Goal: Information Seeking & Learning: Learn about a topic

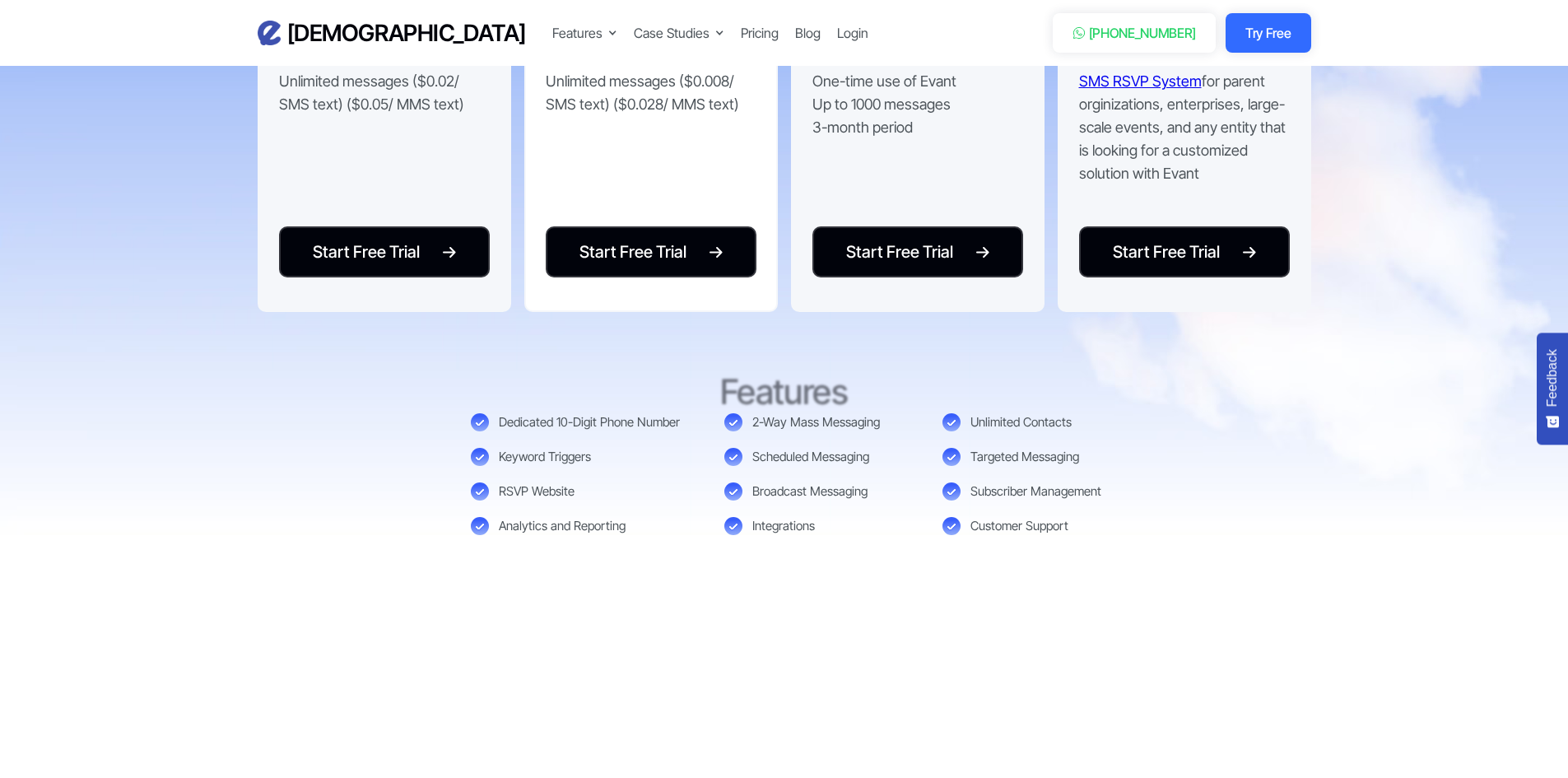
scroll to position [3622, 0]
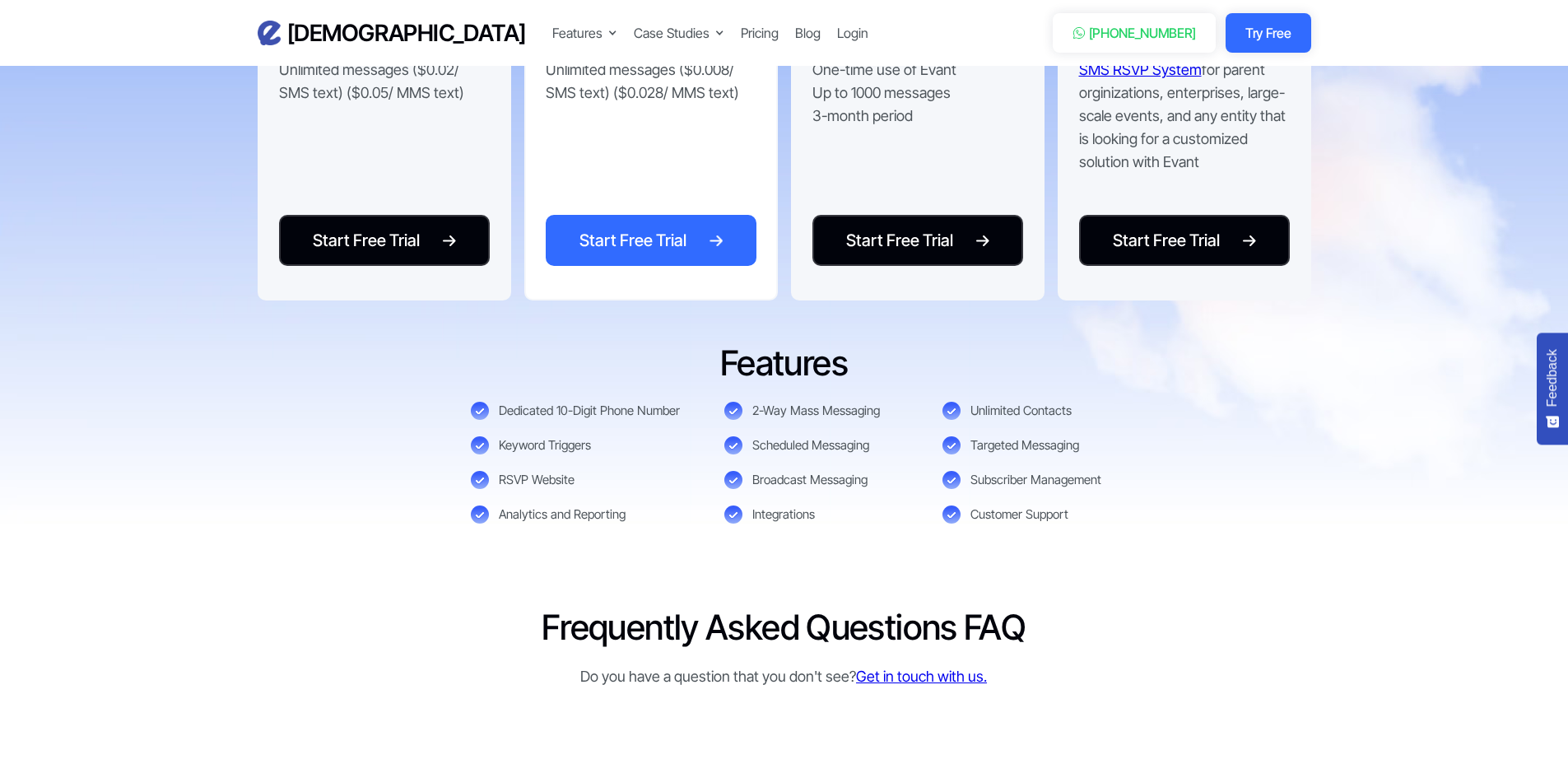
click at [654, 253] on div "Start Free Trial" at bounding box center [633, 240] width 107 height 24
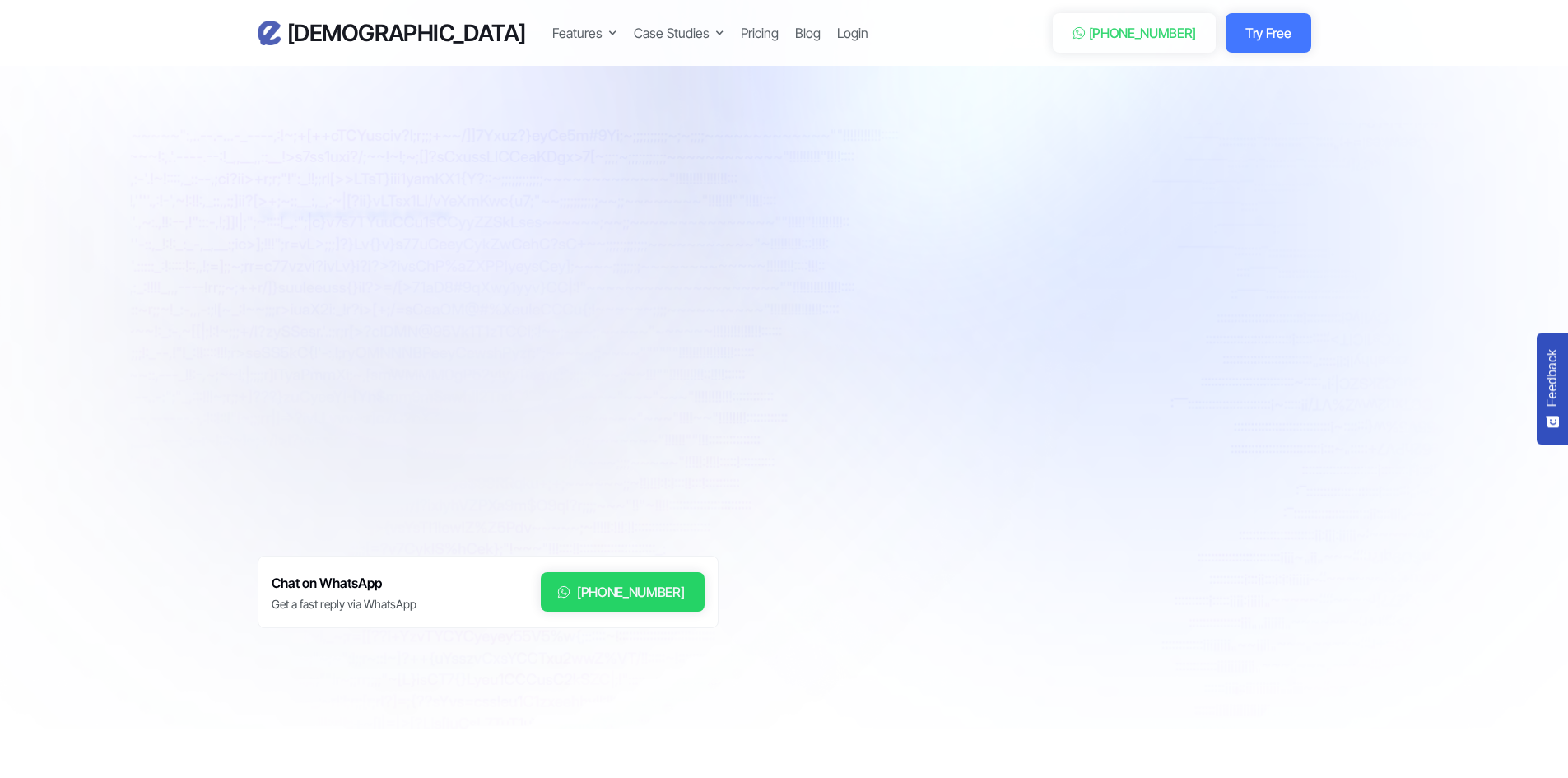
scroll to position [3622, 0]
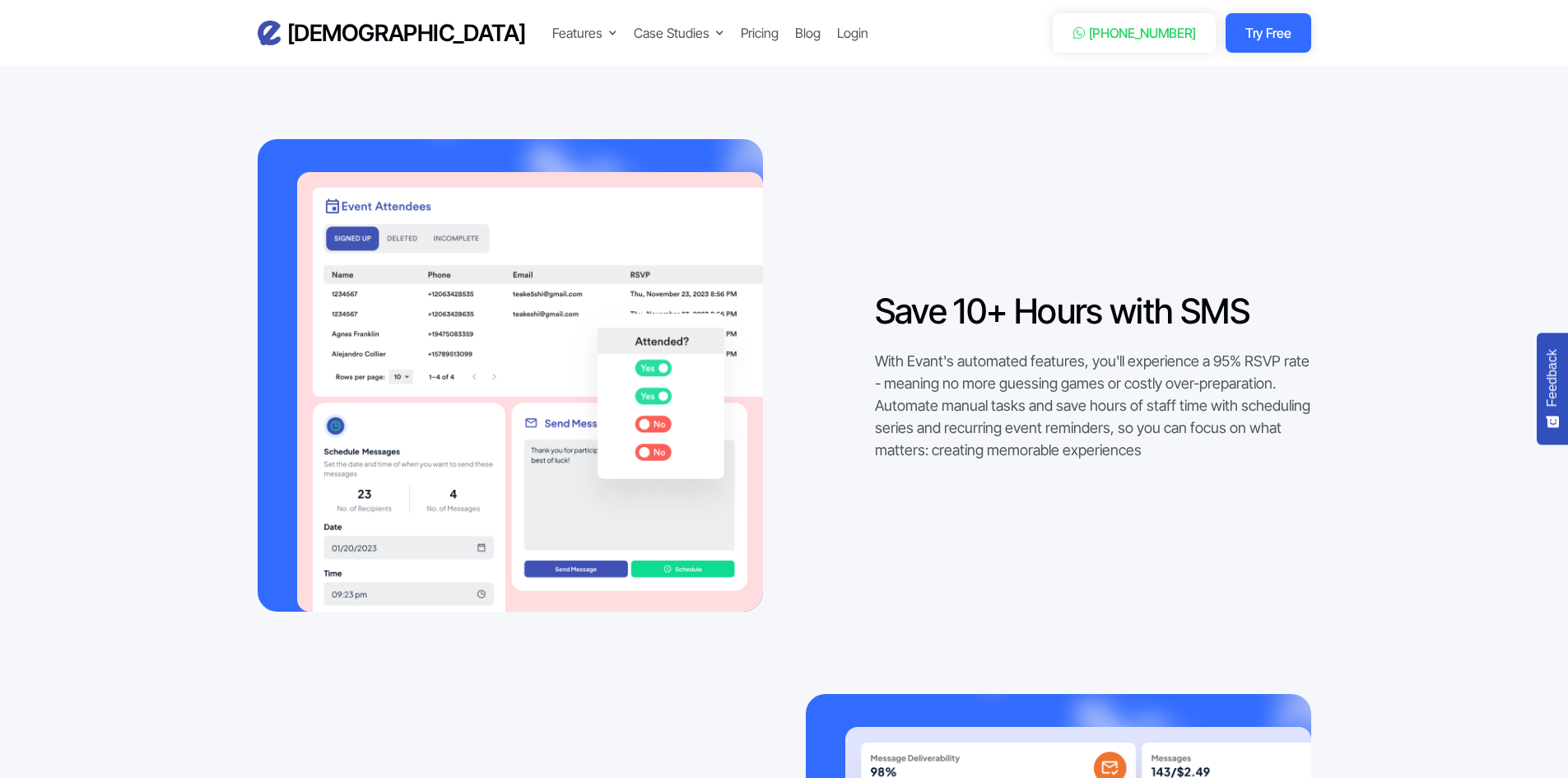
scroll to position [1930, 0]
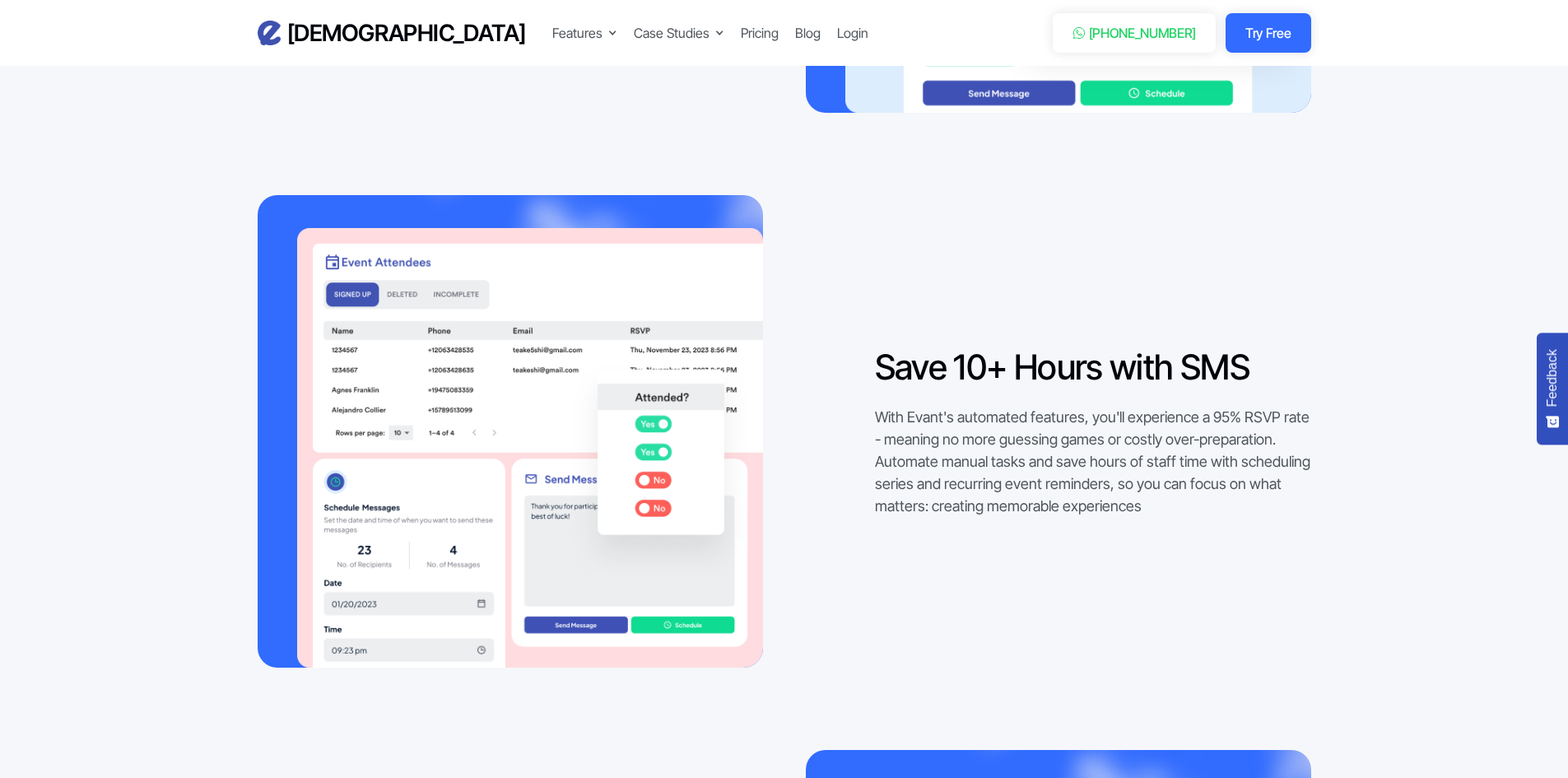
click at [419, 321] on img at bounding box center [530, 447] width 466 height 440
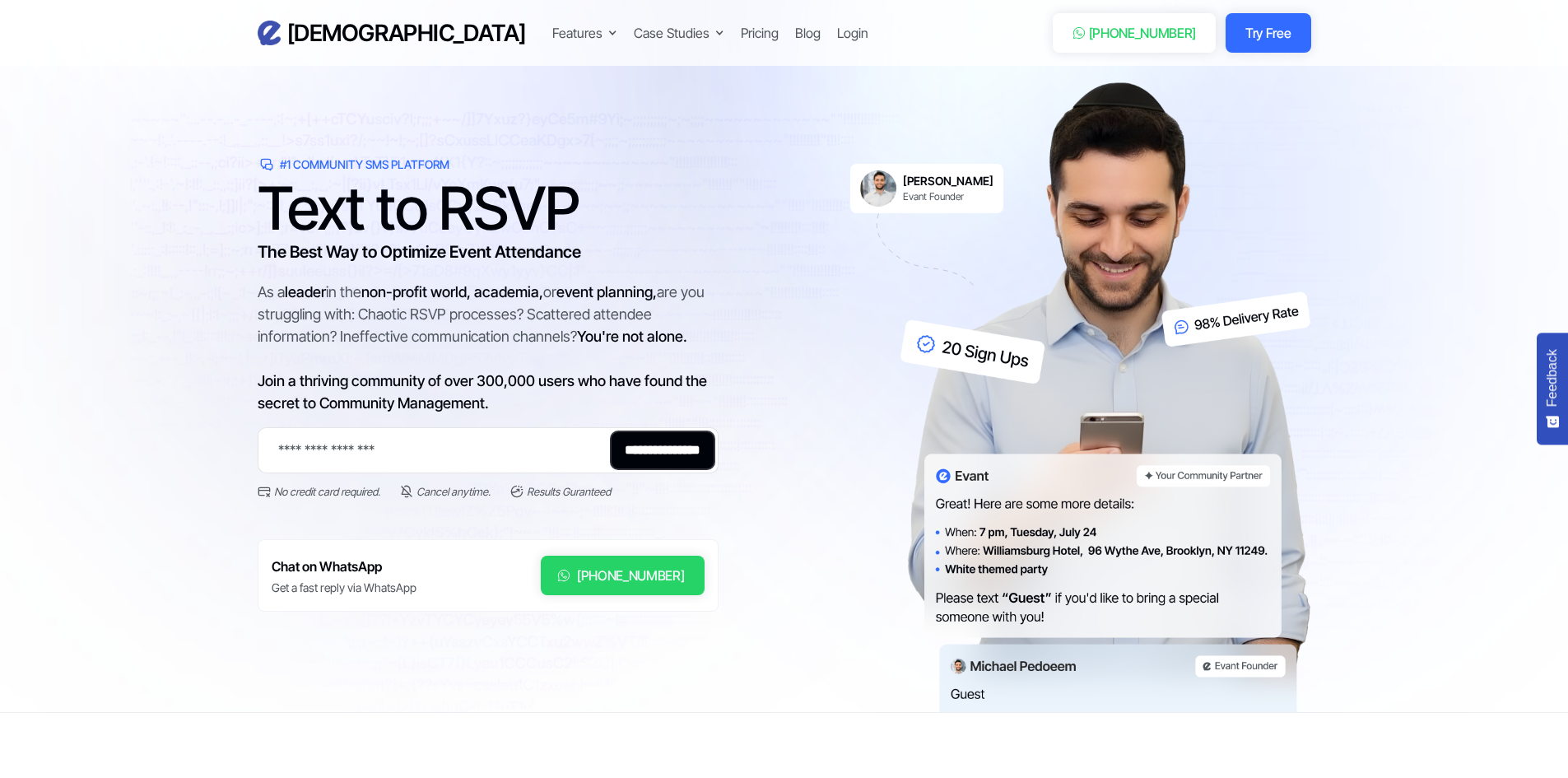
scroll to position [0, 0]
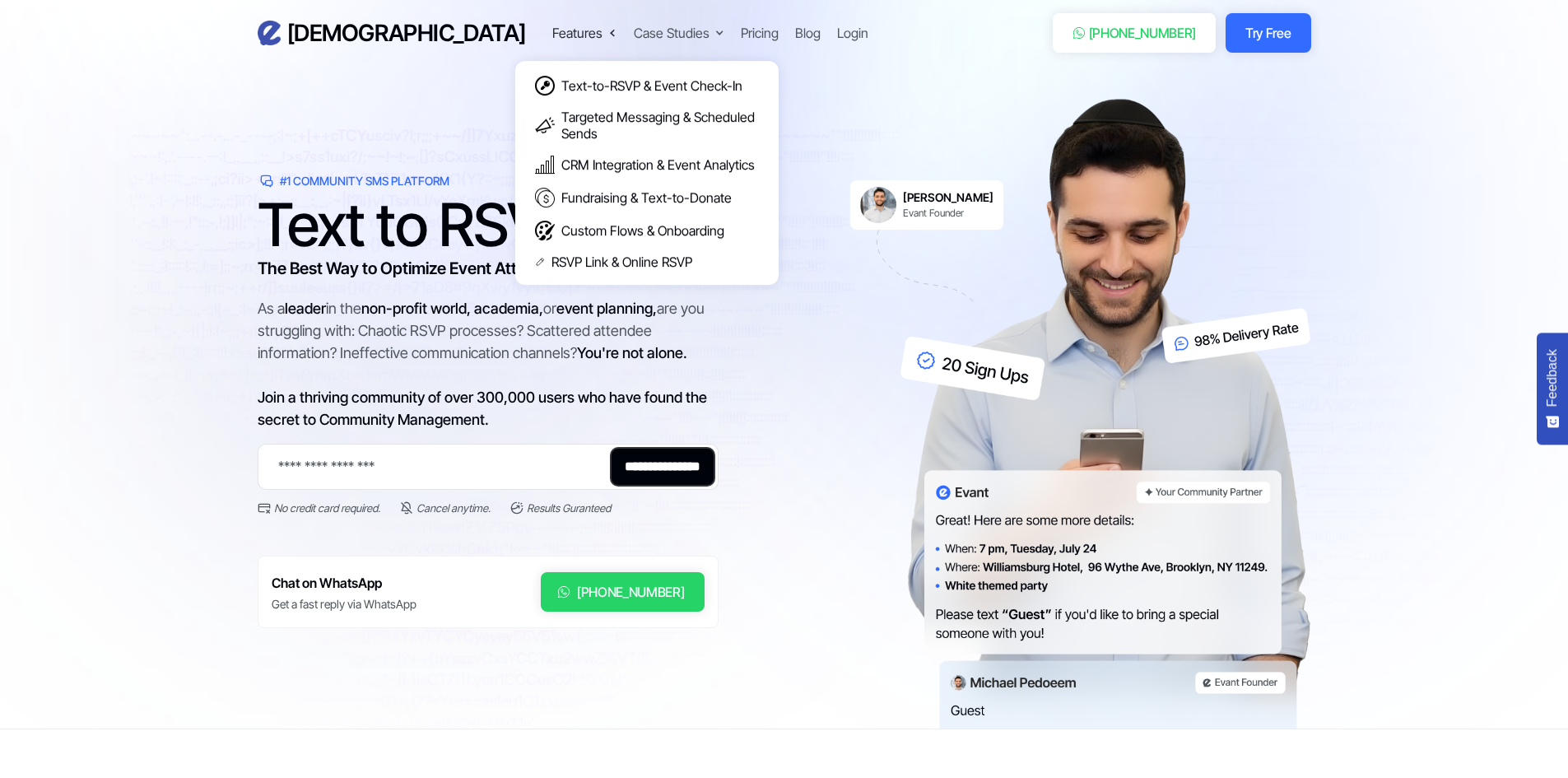
click at [552, 35] on div "Features" at bounding box center [577, 33] width 51 height 20
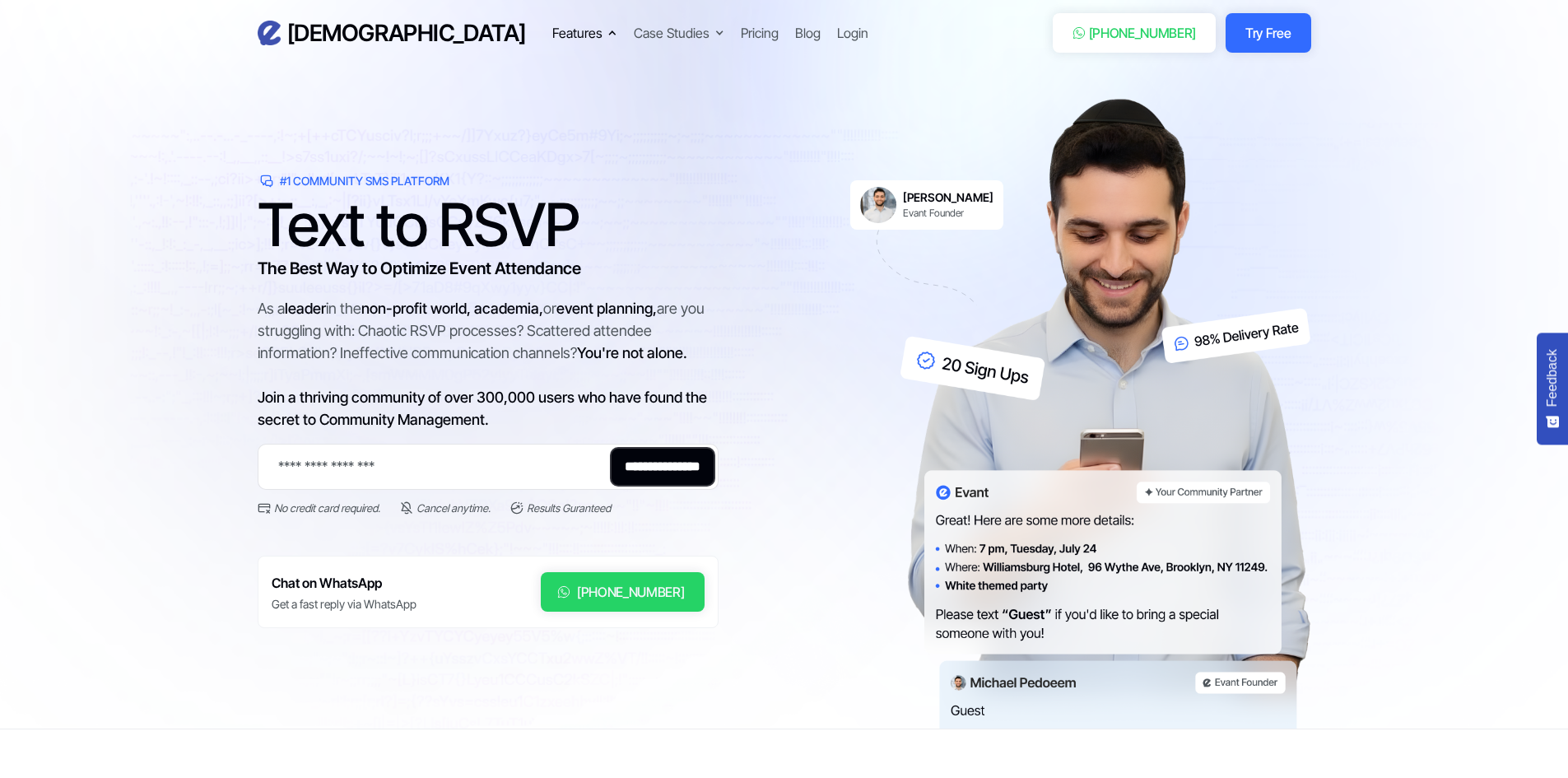
click at [552, 35] on div "Features" at bounding box center [577, 33] width 51 height 20
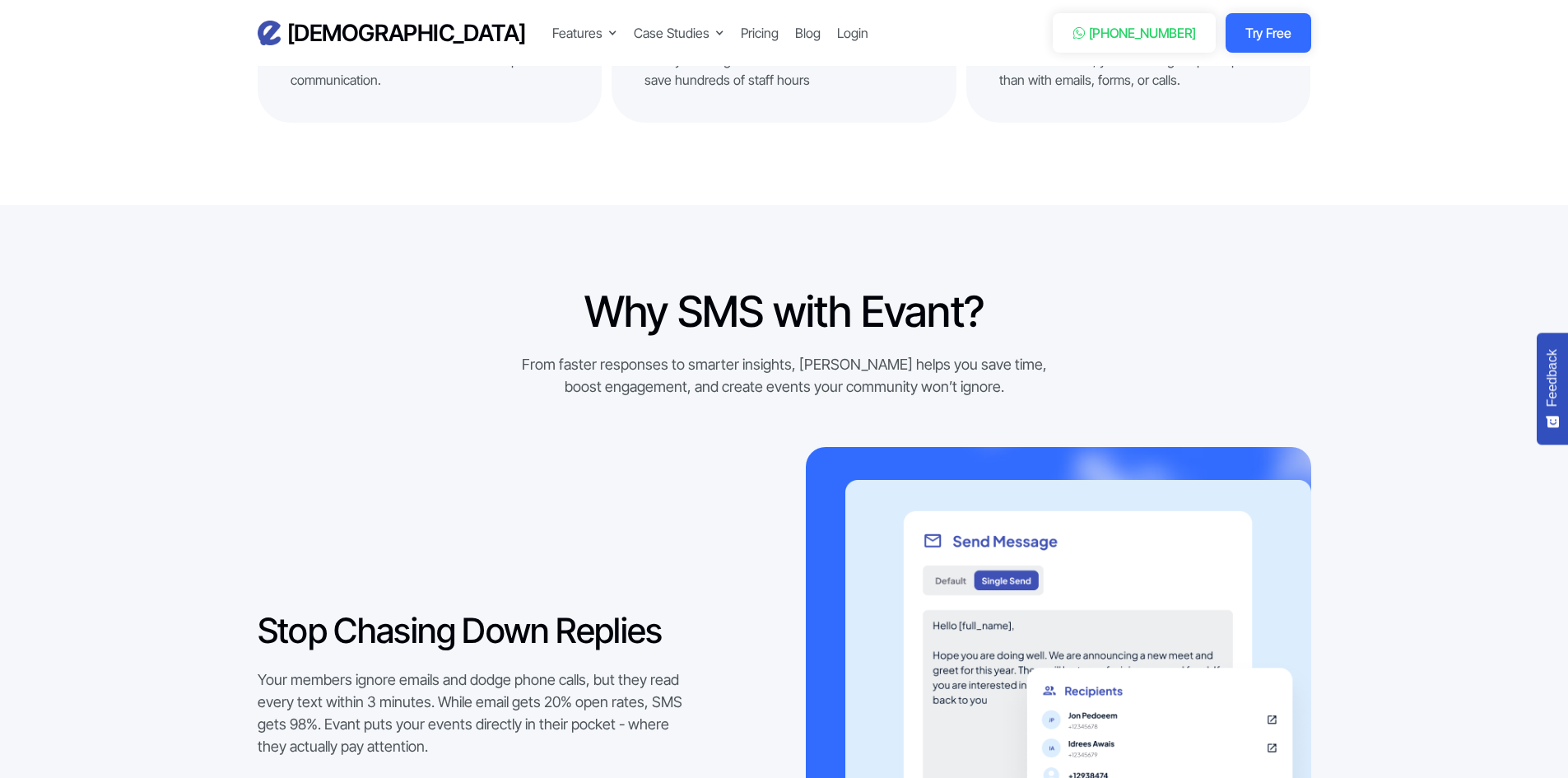
scroll to position [1152, 0]
